Goal: Information Seeking & Learning: Compare options

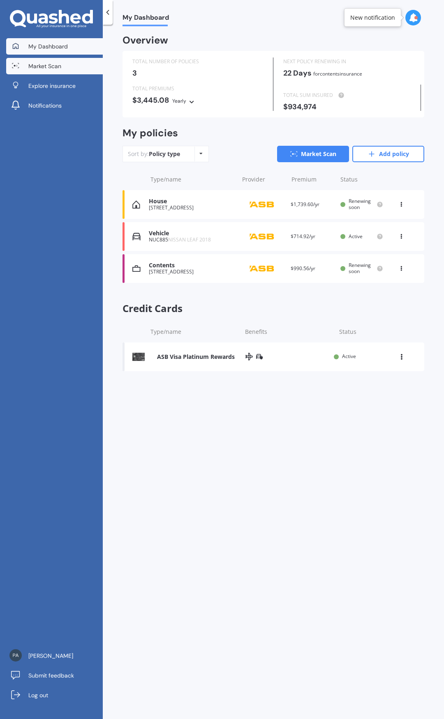
click at [46, 67] on span "Market Scan" at bounding box center [44, 66] width 33 height 8
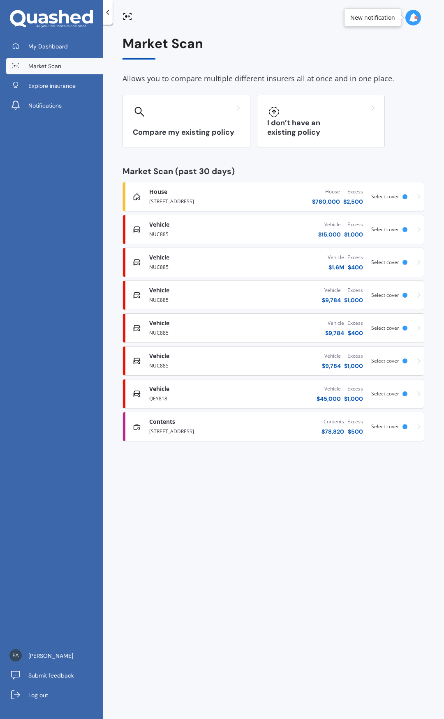
click at [159, 394] on div "QEY818" at bounding box center [198, 398] width 99 height 10
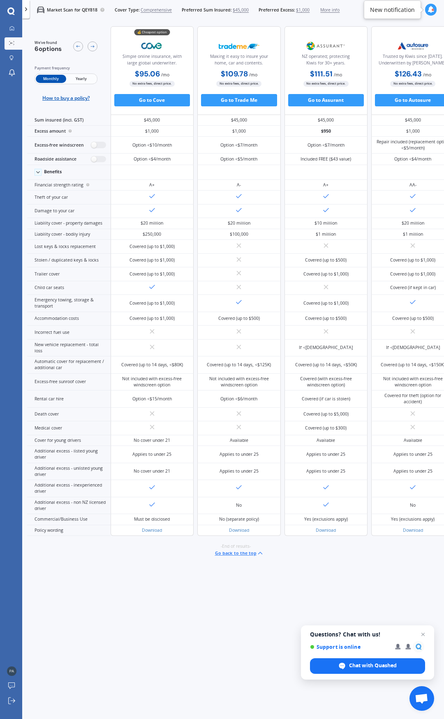
click at [78, 78] on span "Yearly" at bounding box center [81, 79] width 30 height 8
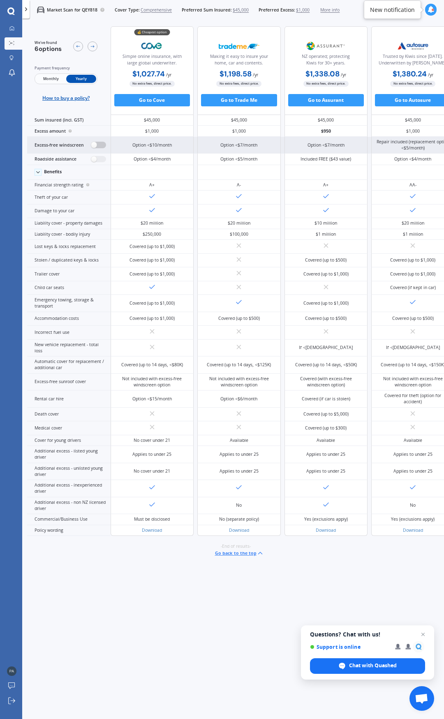
click at [102, 144] on label at bounding box center [98, 145] width 15 height 7
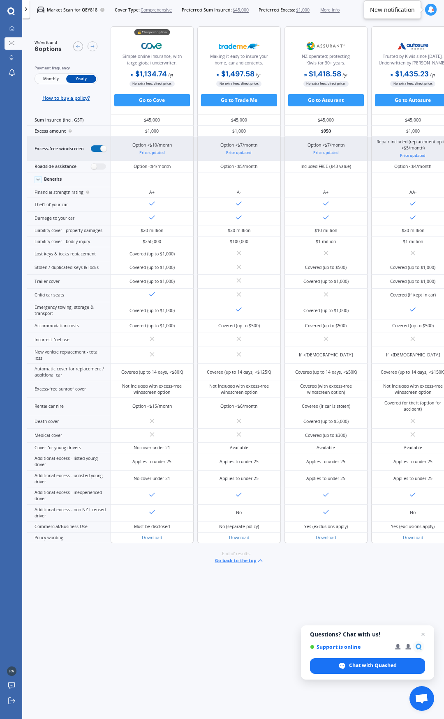
click at [94, 147] on label at bounding box center [98, 148] width 15 height 7
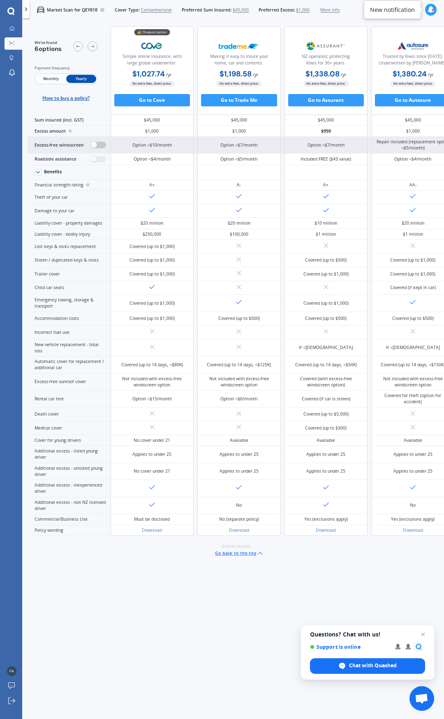
click at [102, 145] on label at bounding box center [98, 145] width 15 height 7
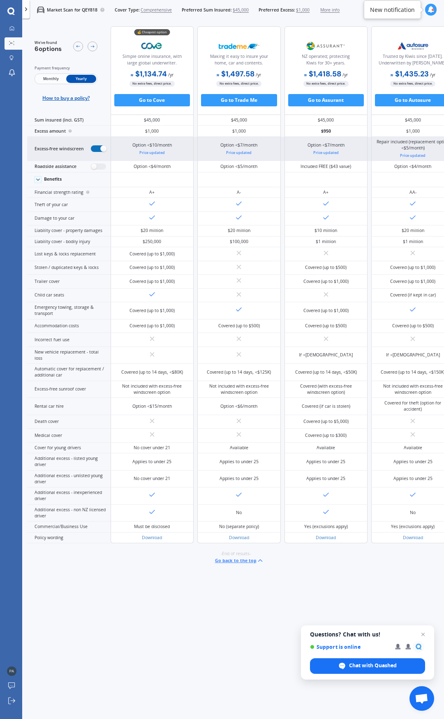
click at [95, 148] on label at bounding box center [98, 148] width 15 height 7
radio input "false"
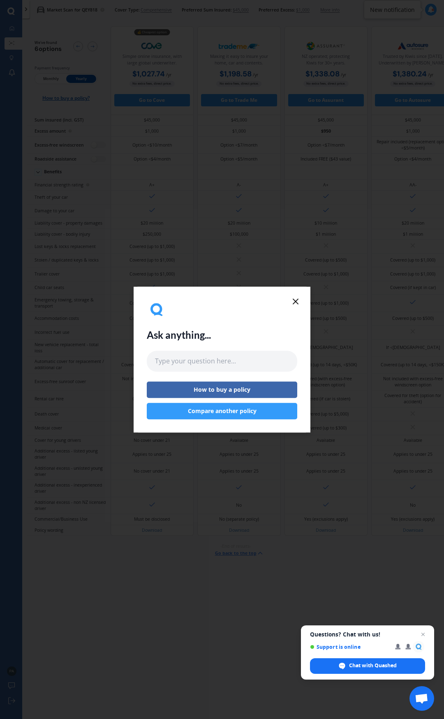
click at [244, 411] on button "Compare another policy" at bounding box center [222, 411] width 150 height 16
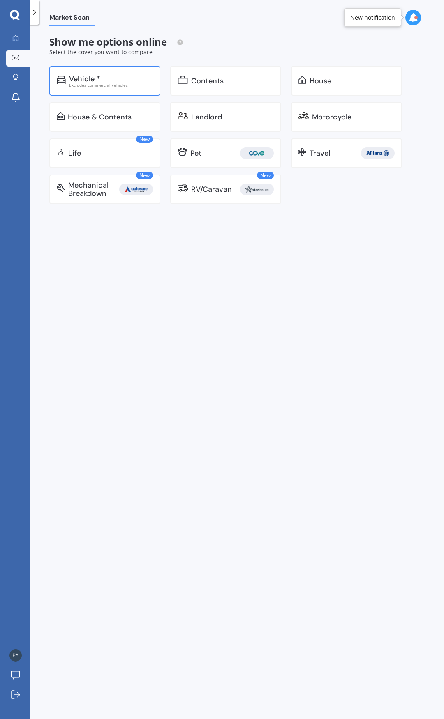
click at [84, 77] on div "Vehicle *" at bounding box center [84, 79] width 31 height 8
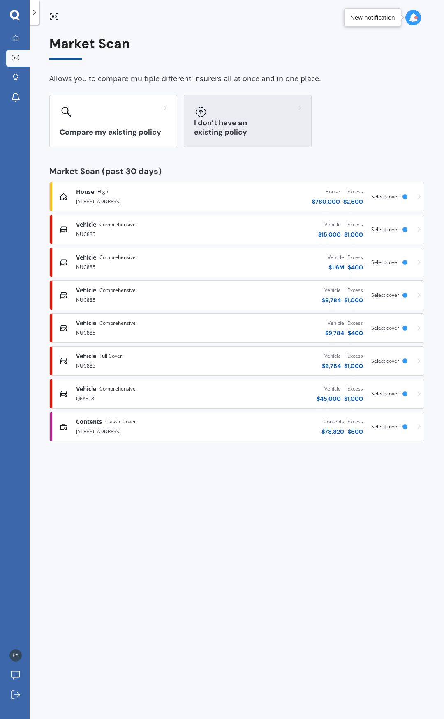
click at [225, 121] on div "I don’t have an existing policy" at bounding box center [248, 121] width 128 height 53
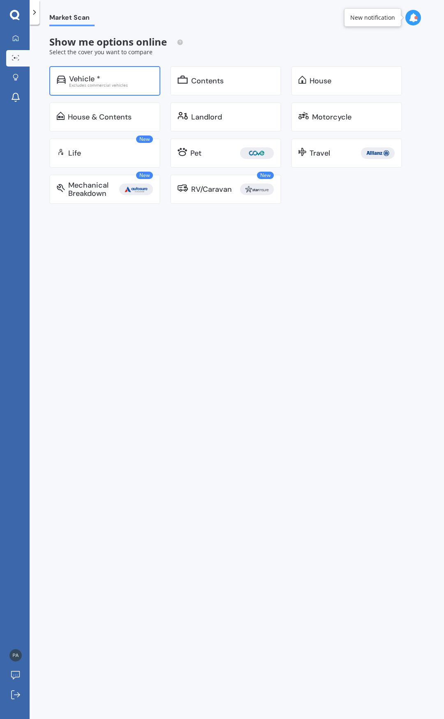
click at [91, 87] on div "Excludes commercial vehicles" at bounding box center [111, 85] width 84 height 4
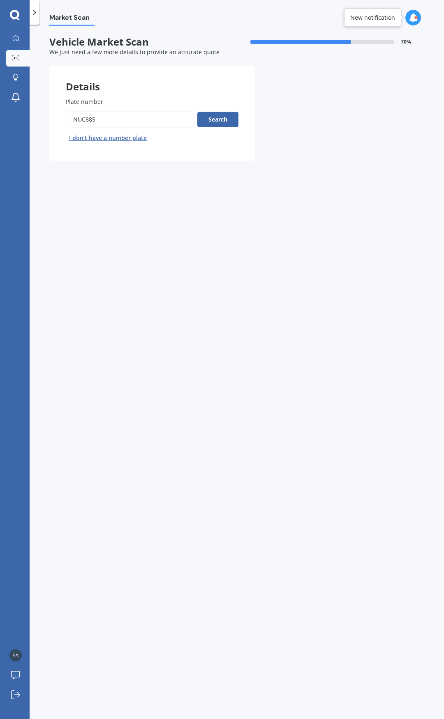
drag, startPoint x: 98, startPoint y: 117, endPoint x: 42, endPoint y: 117, distance: 56.3
click at [42, 117] on div "Market Scan Vehicle Market Scan 70 % We just need a few more details to provide…" at bounding box center [237, 373] width 414 height 695
type input "qey818"
click at [207, 120] on button "Search" at bounding box center [217, 120] width 41 height 16
select select "TESLA"
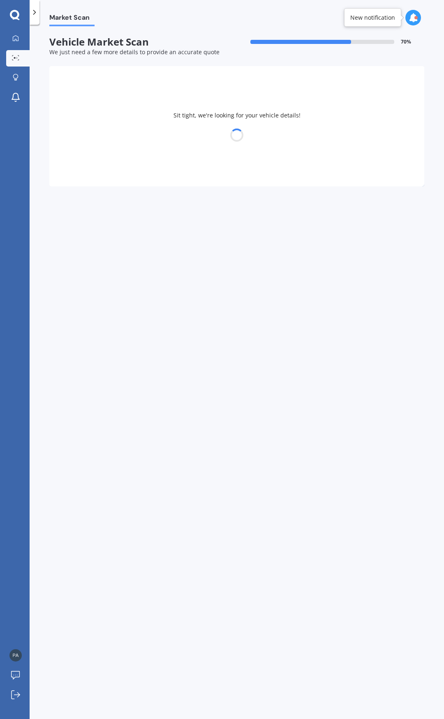
select select "Y"
select select "18"
select select "09"
select select "1959"
